Goal: Task Accomplishment & Management: Manage account settings

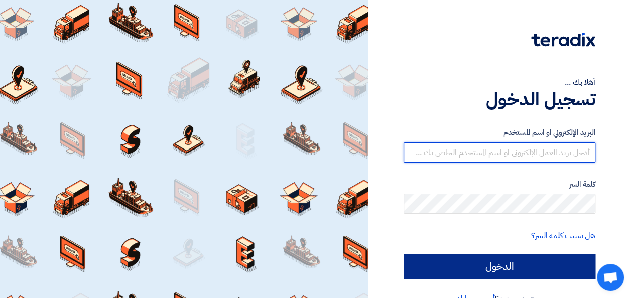
type input "[PERSON_NAME][EMAIL_ADDRESS][DOMAIN_NAME]"
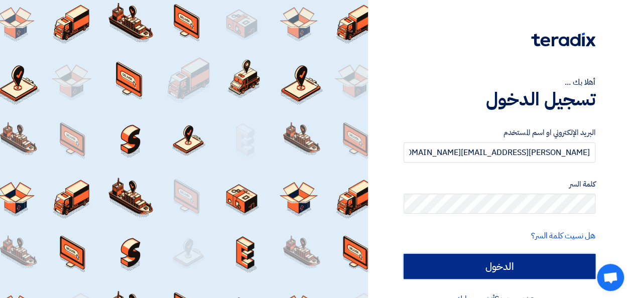
click at [509, 268] on input "الدخول" at bounding box center [499, 266] width 192 height 25
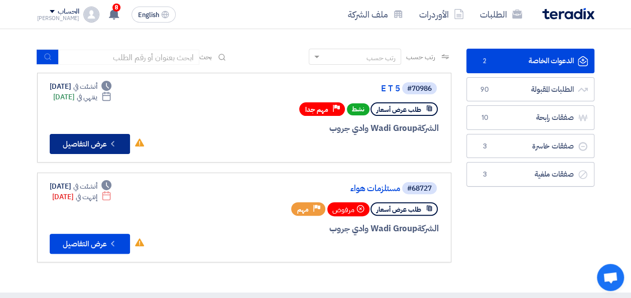
click at [102, 141] on button "Check details عرض التفاصيل" at bounding box center [90, 144] width 80 height 20
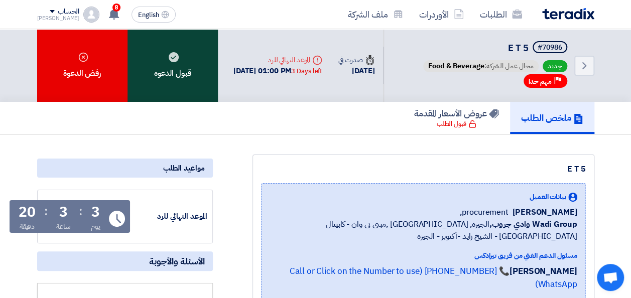
click at [150, 77] on div "قبول الدعوه" at bounding box center [172, 65] width 90 height 73
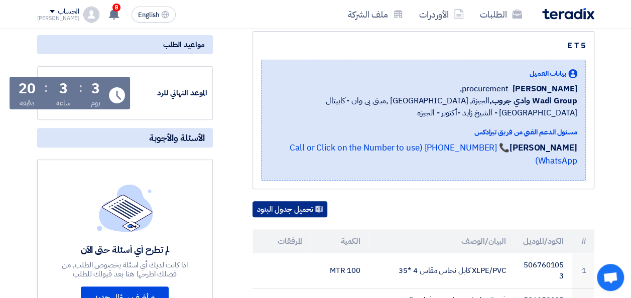
scroll to position [201, 0]
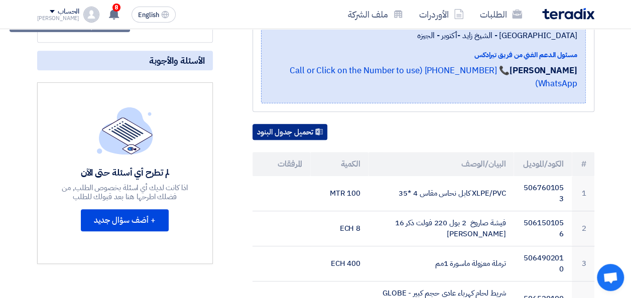
click at [308, 124] on button "تحميل جدول البنود" at bounding box center [289, 132] width 75 height 16
